Goal: Task Accomplishment & Management: Use online tool/utility

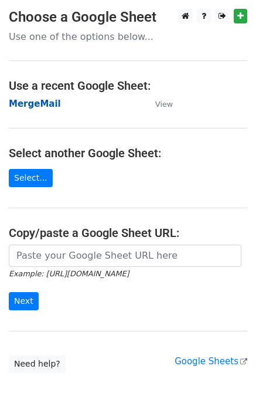
click at [44, 101] on strong "MergeMail" at bounding box center [35, 104] width 52 height 11
click at [44, 108] on strong "MergeMail" at bounding box center [35, 104] width 52 height 11
click at [49, 104] on strong "MergeMail" at bounding box center [35, 104] width 52 height 11
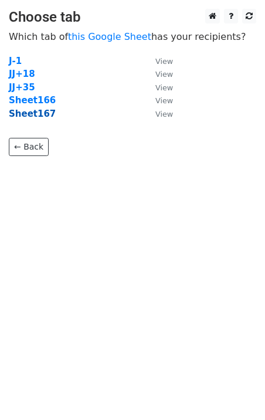
click at [42, 117] on strong "Sheet167" at bounding box center [32, 114] width 47 height 11
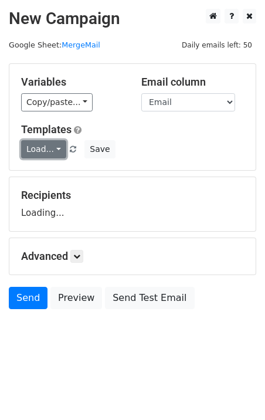
click at [43, 156] on link "Load..." at bounding box center [43, 149] width 45 height 18
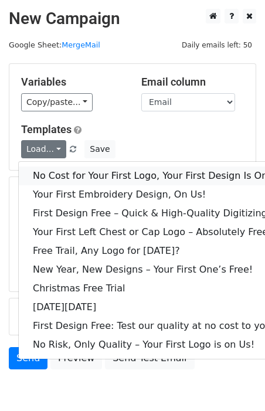
click at [65, 181] on link "No Cost for Your First Logo, Your First Design Is On Us!" at bounding box center [160, 176] width 282 height 19
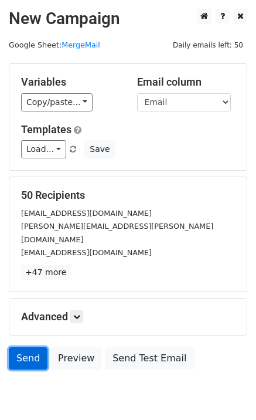
click at [25, 347] on link "Send" at bounding box center [28, 358] width 39 height 22
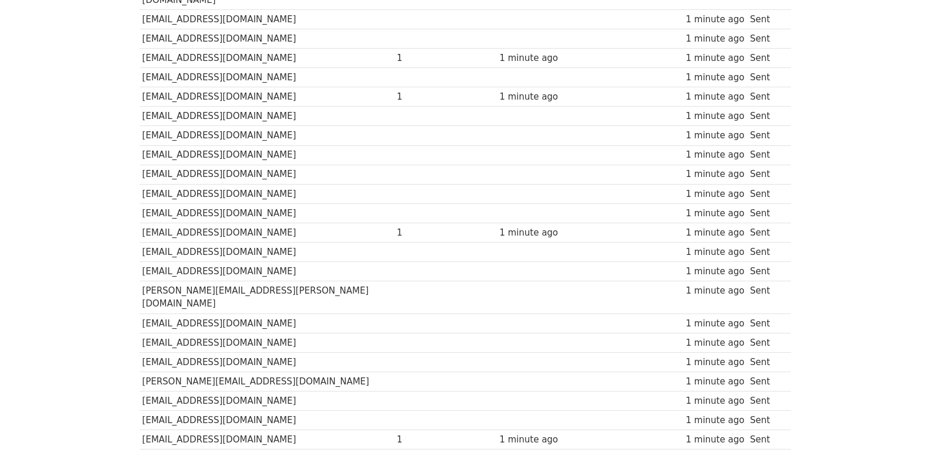
scroll to position [35, 0]
